Goal: Task Accomplishment & Management: Manage account settings

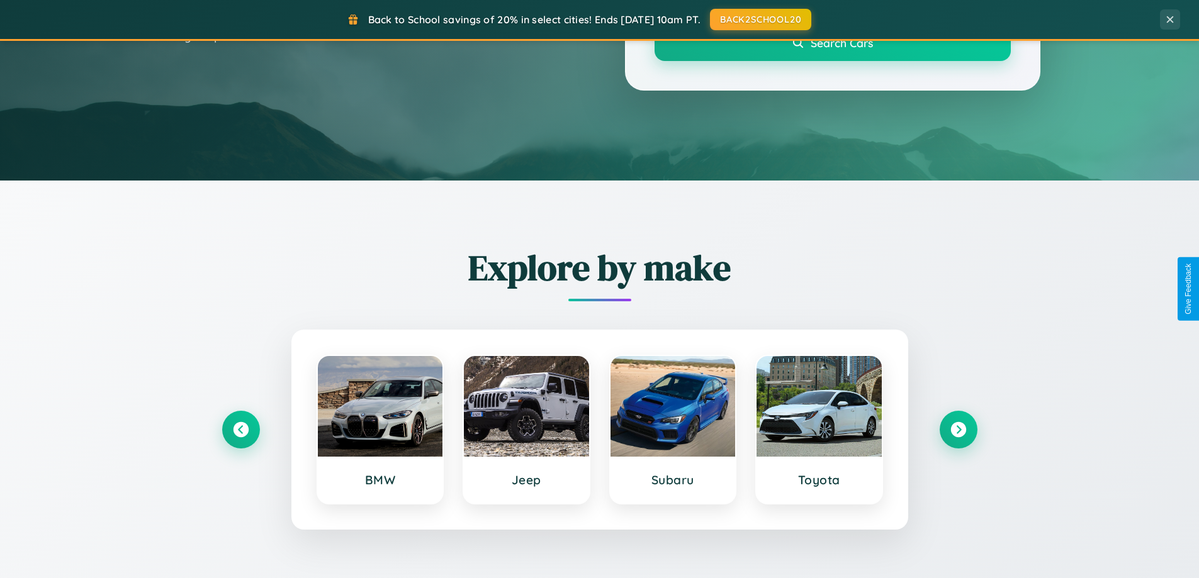
scroll to position [542, 0]
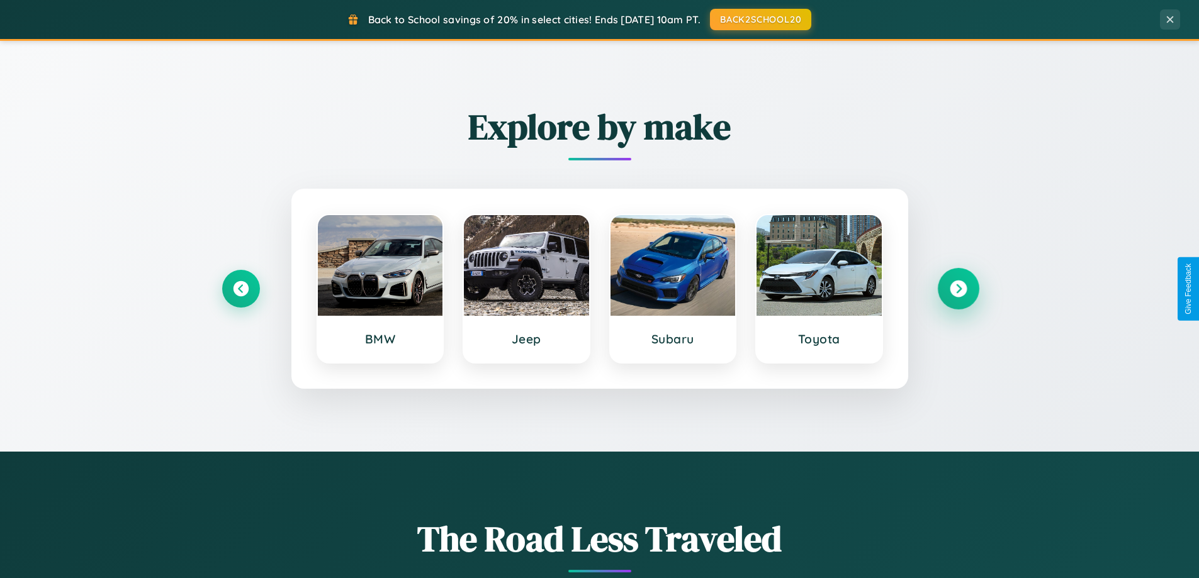
click at [958, 289] on icon at bounding box center [958, 289] width 17 height 17
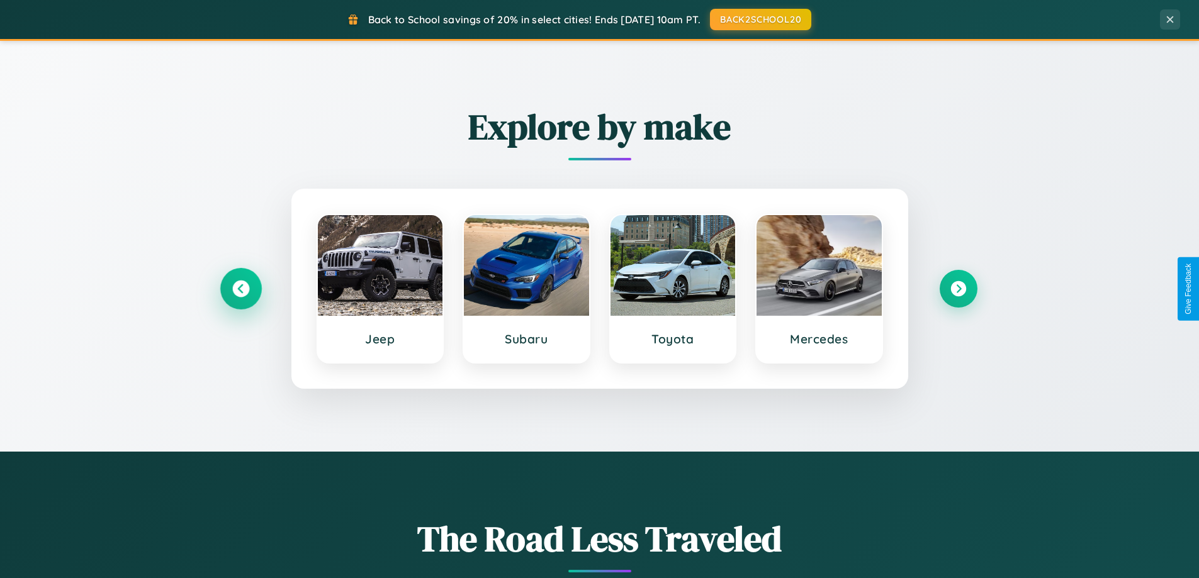
click at [240, 289] on icon at bounding box center [240, 289] width 17 height 17
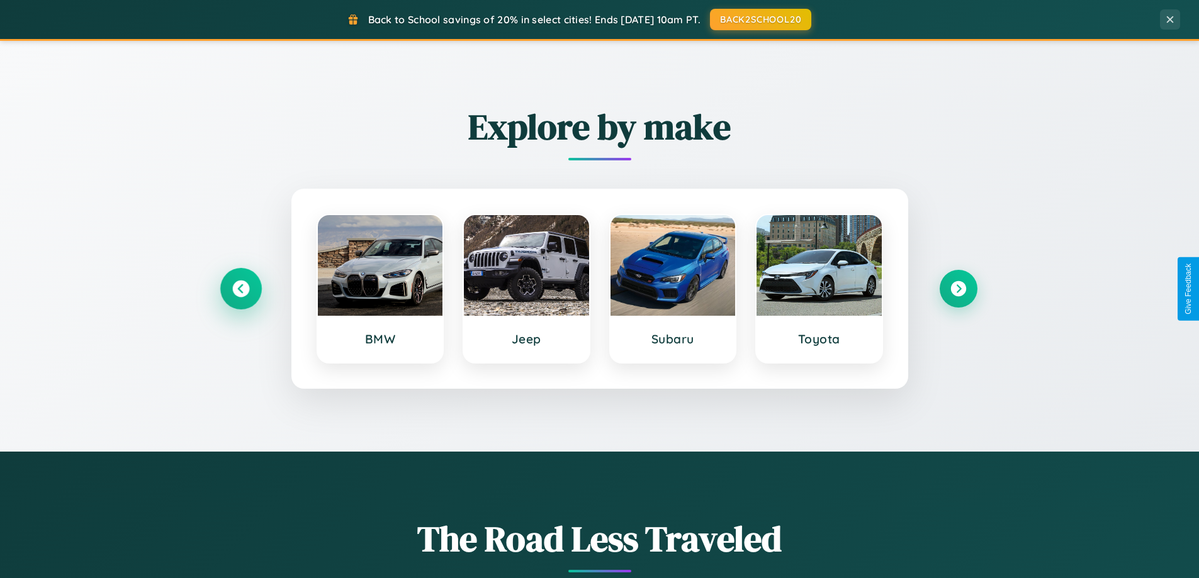
click at [240, 289] on icon at bounding box center [240, 289] width 17 height 17
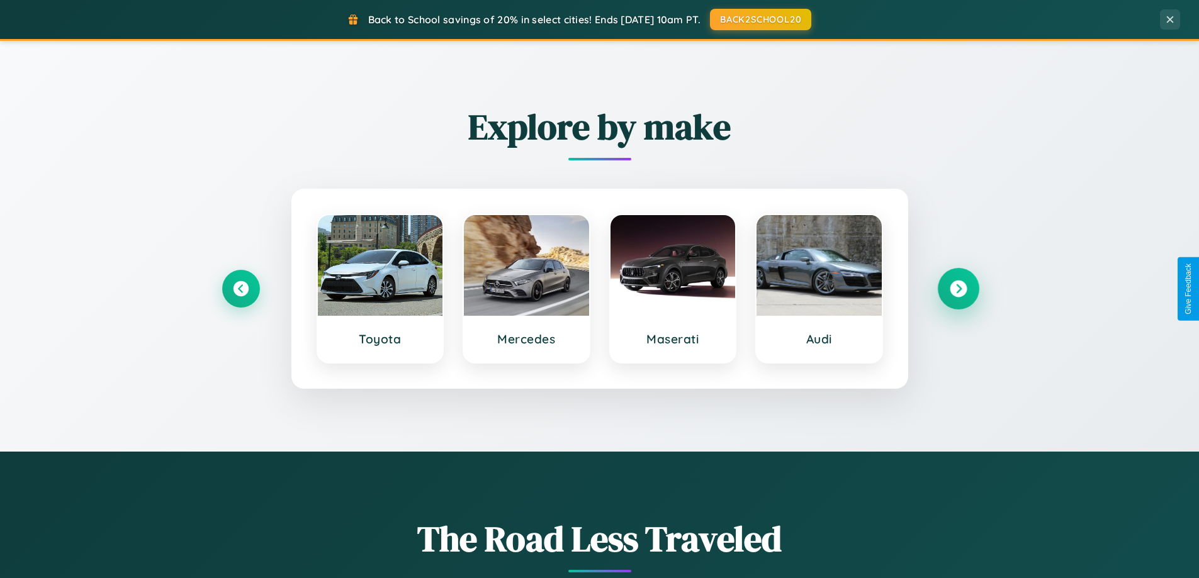
click at [958, 289] on icon at bounding box center [958, 289] width 17 height 17
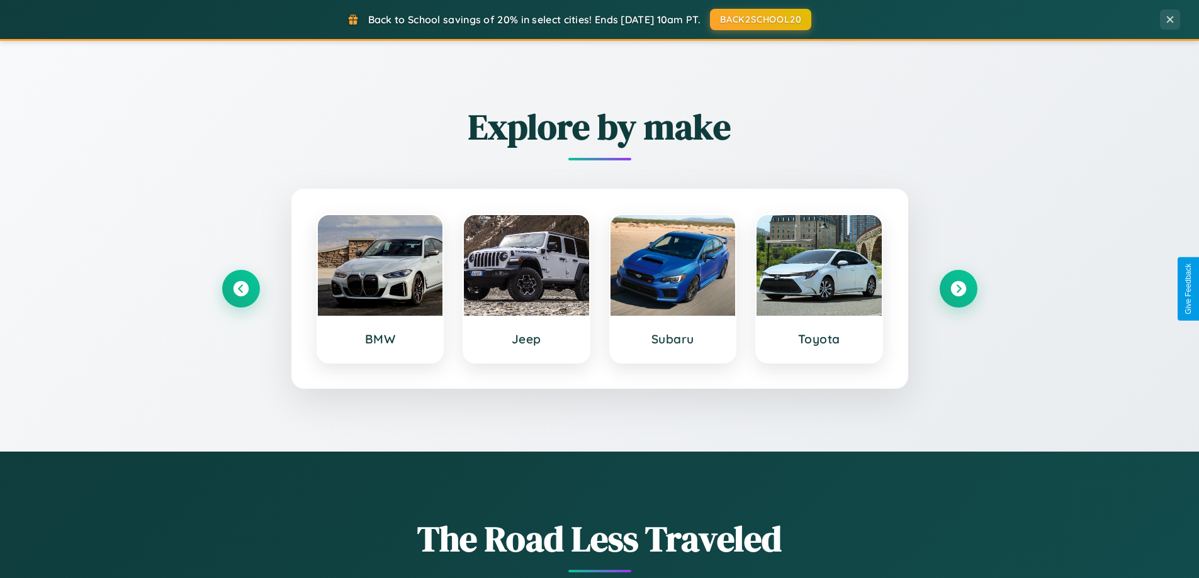
scroll to position [0, 0]
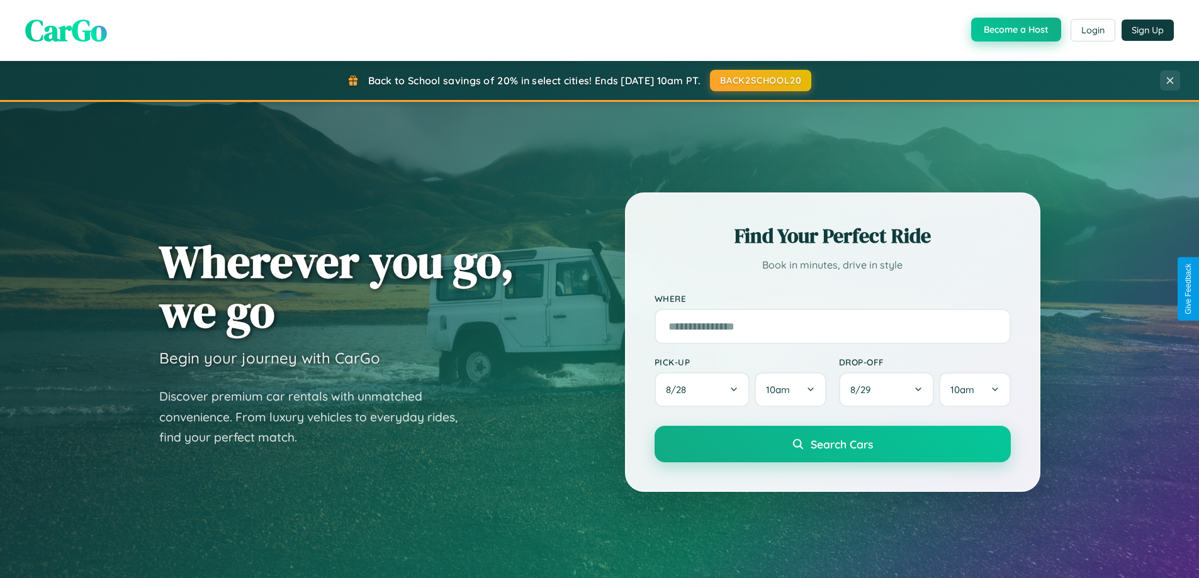
click at [1014, 30] on button "Become a Host" at bounding box center [1016, 30] width 90 height 24
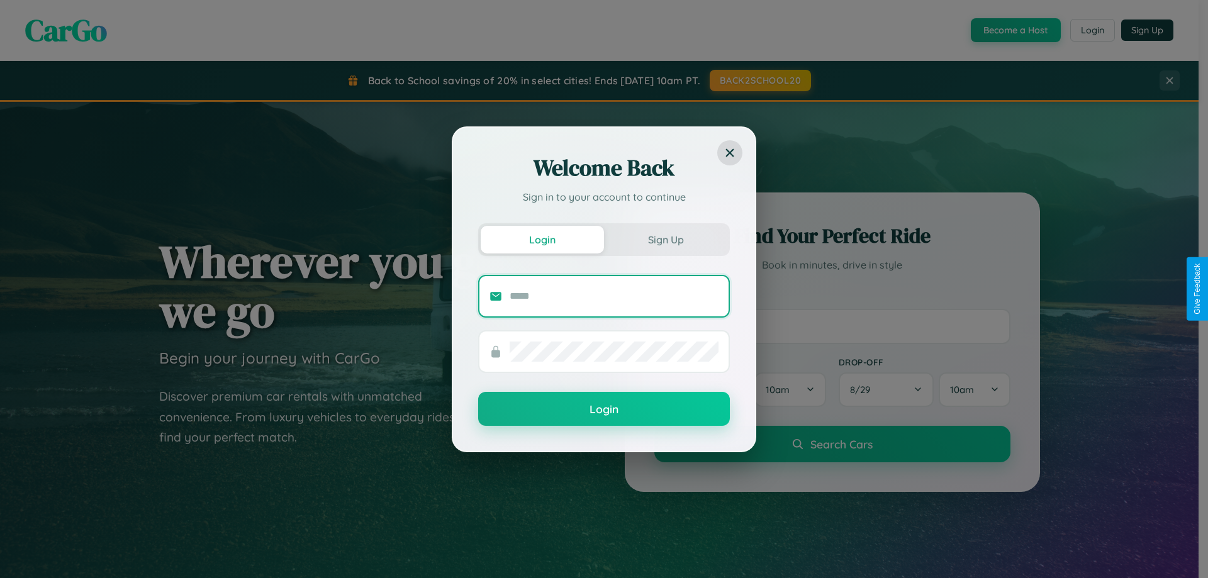
click at [614, 296] on input "text" at bounding box center [614, 296] width 209 height 20
type input "**********"
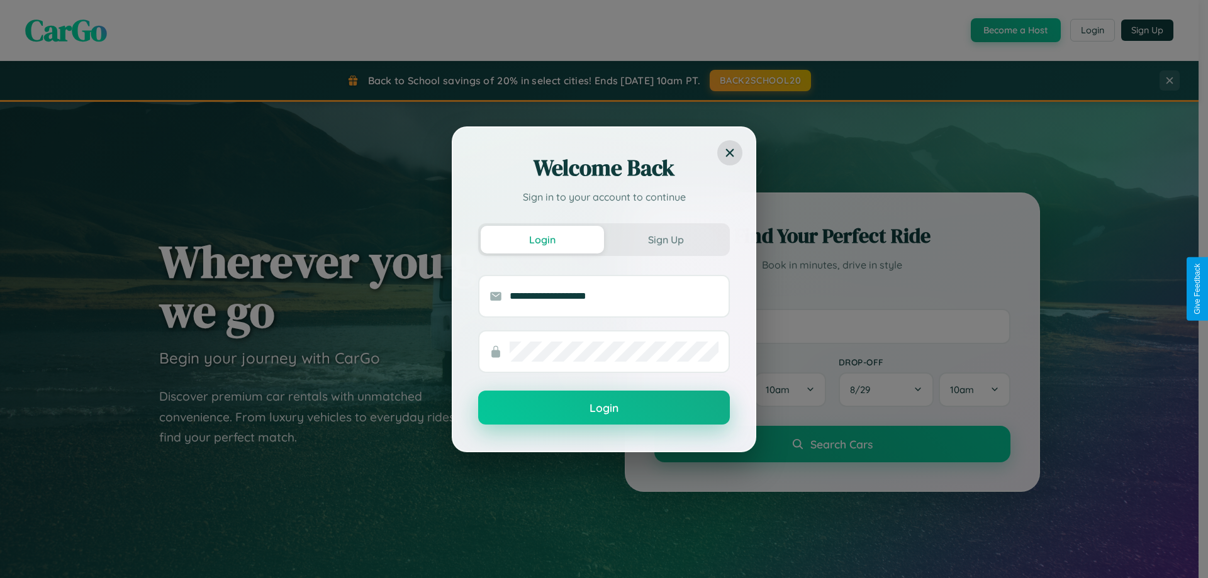
click at [604, 408] on button "Login" at bounding box center [604, 408] width 252 height 34
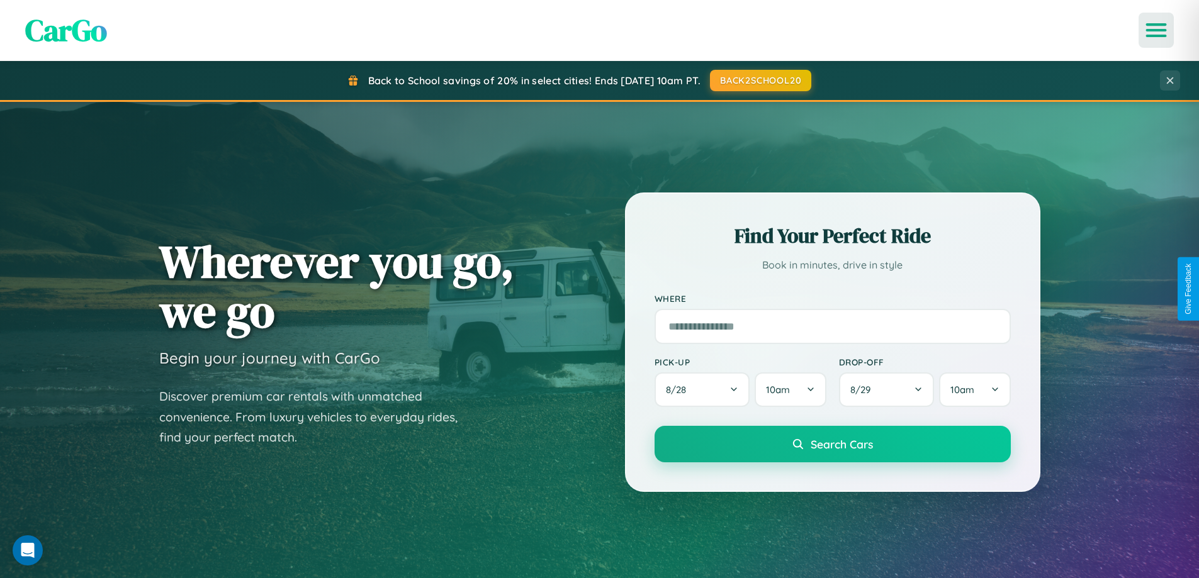
click at [1156, 30] on icon "Open menu" at bounding box center [1156, 30] width 18 height 11
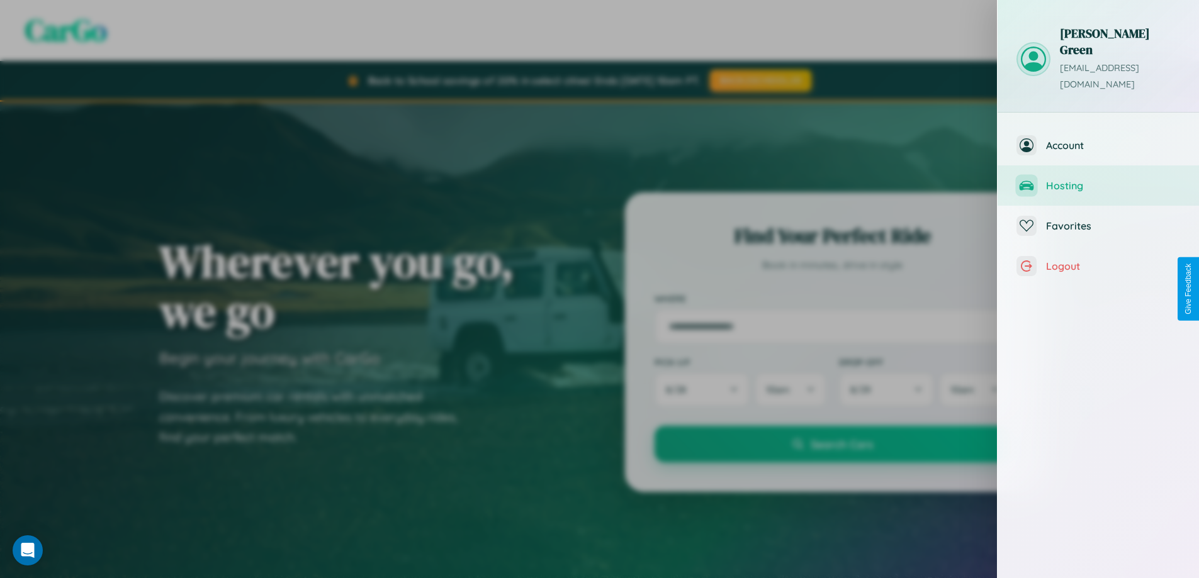
click at [1098, 179] on span "Hosting" at bounding box center [1113, 185] width 134 height 13
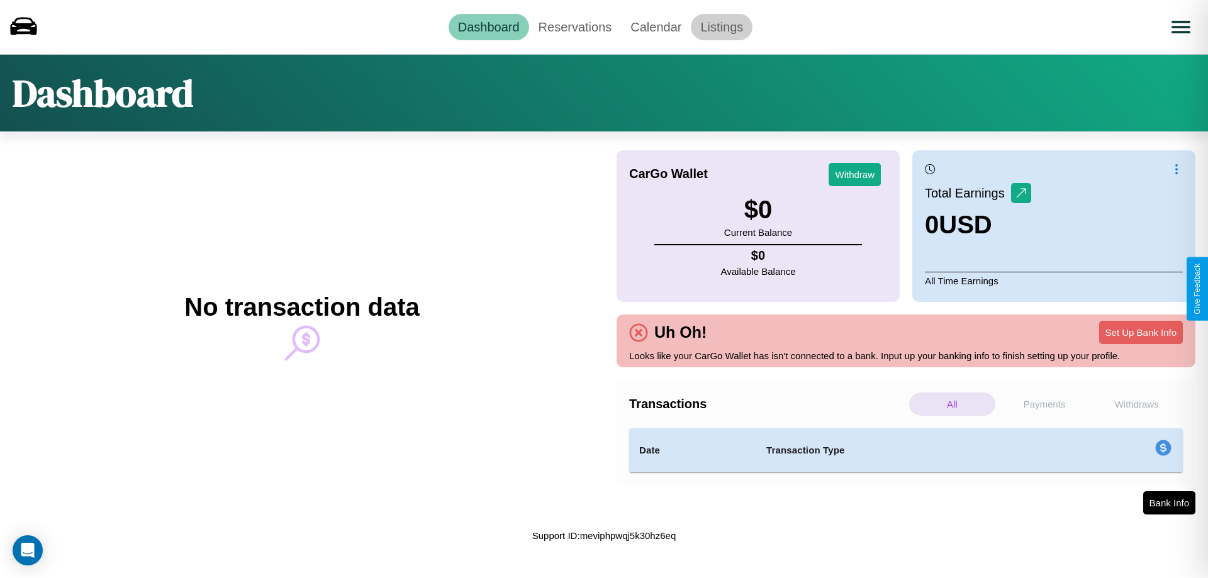
click at [722, 26] on link "Listings" at bounding box center [722, 27] width 62 height 26
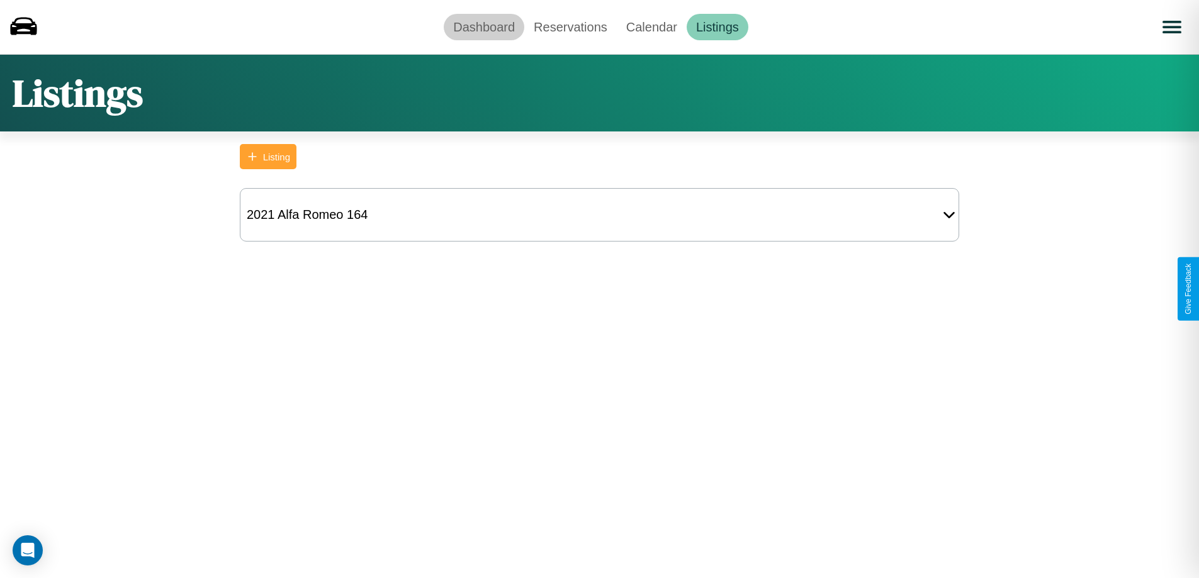
click at [484, 26] on link "Dashboard" at bounding box center [484, 27] width 81 height 26
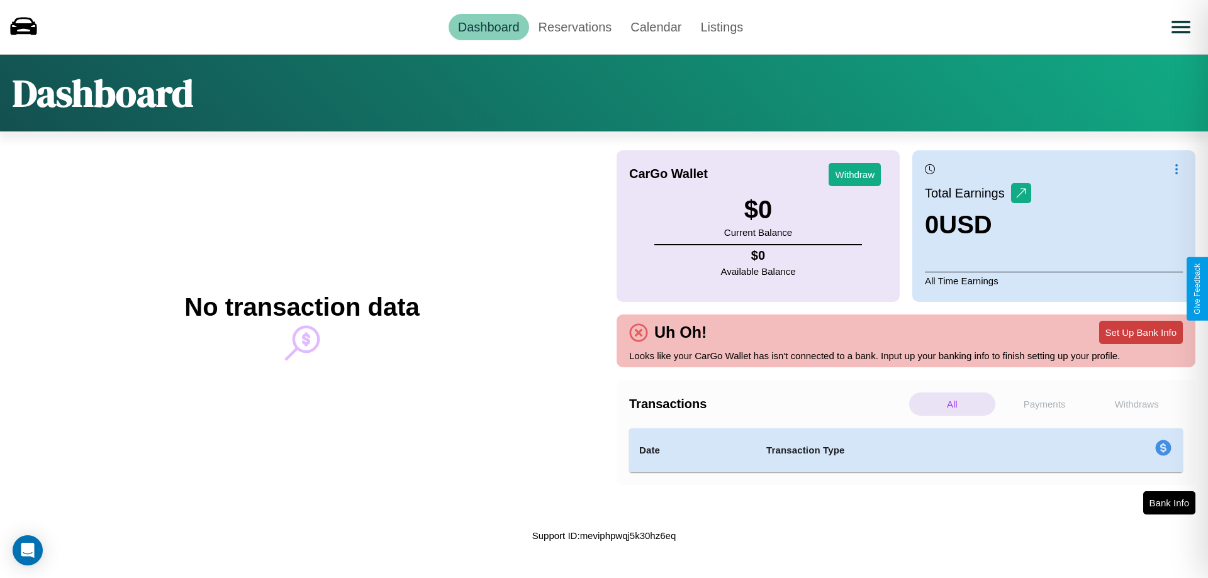
click at [1141, 332] on button "Set Up Bank Info" at bounding box center [1141, 332] width 84 height 23
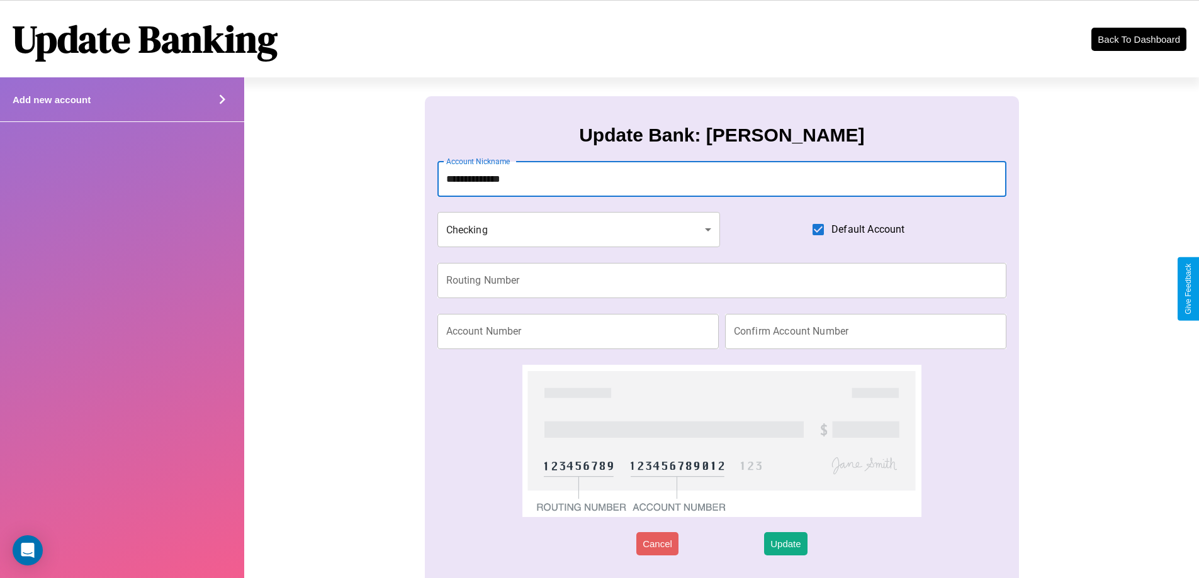
type input "**********"
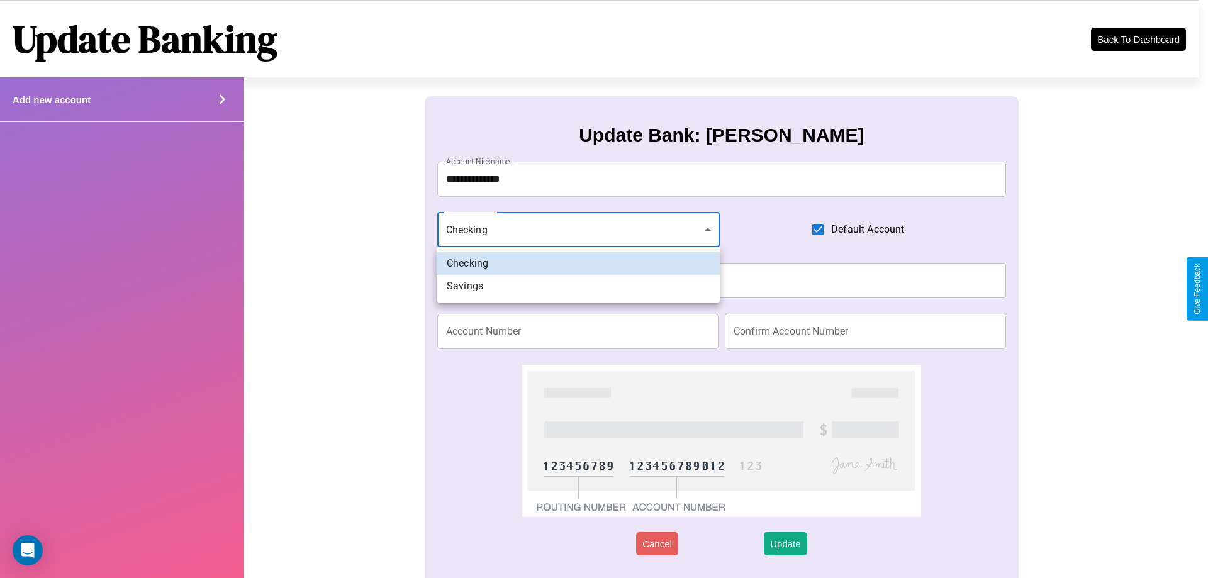
click at [578, 230] on div at bounding box center [604, 289] width 1208 height 578
